Goal: Information Seeking & Learning: Learn about a topic

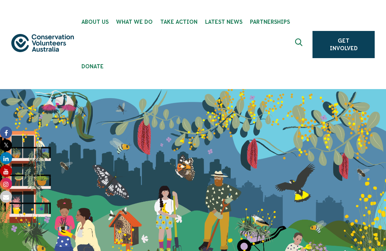
click at [302, 41] on use "Expand search box" at bounding box center [299, 42] width 7 height 8
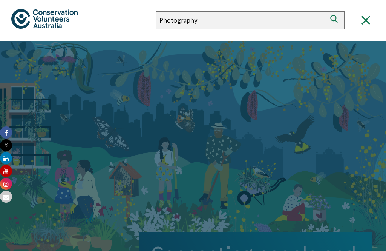
type input "Photography"
click at [336, 20] on button "Search" at bounding box center [336, 20] width 18 height 18
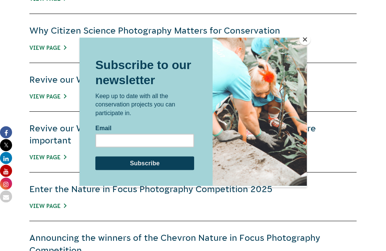
scroll to position [418, 0]
click at [302, 42] on button "Close" at bounding box center [305, 39] width 11 height 11
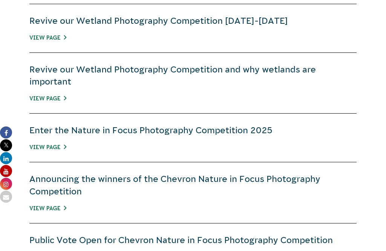
scroll to position [476, 0]
click at [299, 179] on link "Announcing the winners of the Chevron Nature in Focus Photography Competition" at bounding box center [174, 185] width 291 height 22
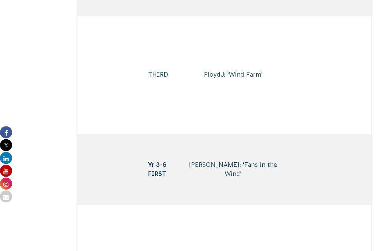
scroll to position [2279, 0]
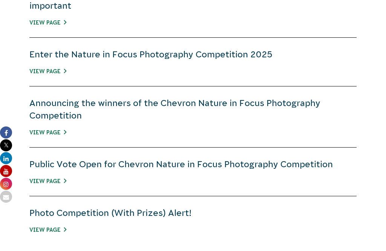
scroll to position [567, 0]
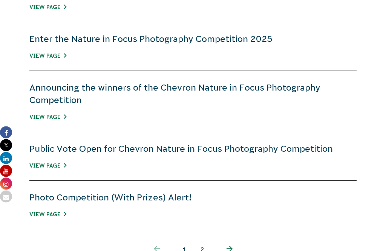
click at [317, 165] on div "Public Vote Open for Chevron Nature in Focus Photography Competition View Page" at bounding box center [193, 156] width 328 height 49
click at [319, 146] on link "Public Vote Open for Chevron Nature in Focus Photography Competition" at bounding box center [181, 149] width 304 height 10
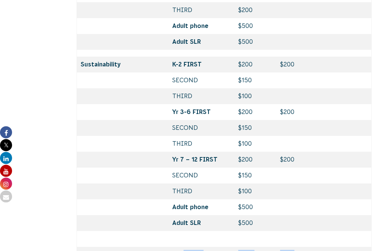
scroll to position [1172, 0]
